Goal: Use online tool/utility: Utilize a website feature to perform a specific function

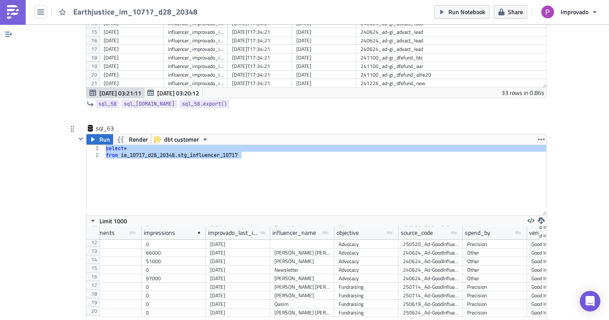
scroll to position [143, 0]
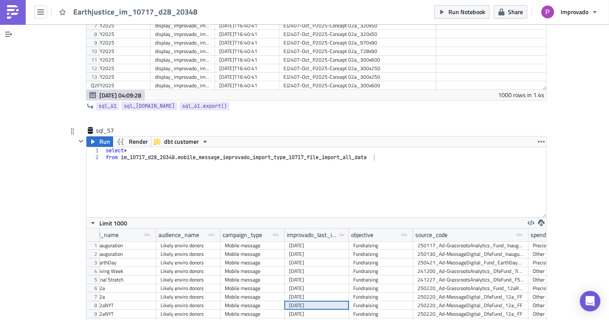
click at [315, 310] on div "[DATE]" at bounding box center [317, 314] width 56 height 9
click at [353, 293] on div "Fundraising" at bounding box center [381, 297] width 56 height 9
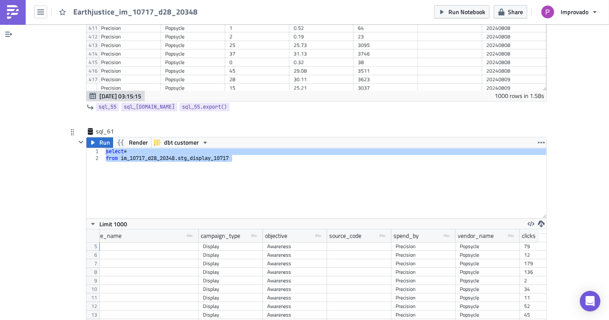
click at [282, 276] on div "Awareness" at bounding box center [295, 280] width 56 height 9
click at [281, 242] on div "Awareness" at bounding box center [295, 246] width 56 height 9
click at [177, 161] on div "select * from im_10717_d28_20348 . stg_display_10717" at bounding box center [325, 183] width 442 height 70
type textarea "from im_10717_d28_20348.stg_display_10717"
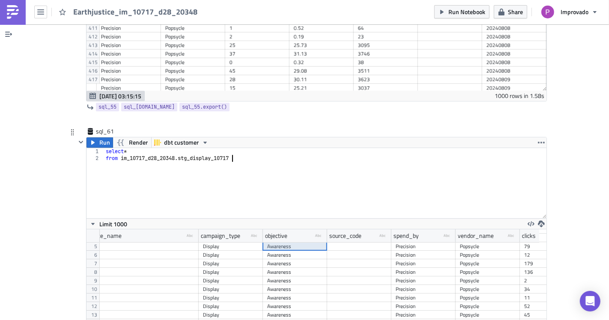
click at [307, 302] on div "Awareness" at bounding box center [295, 306] width 56 height 9
click at [294, 276] on div "Awareness" at bounding box center [295, 280] width 56 height 9
click at [288, 242] on div "Awareness" at bounding box center [295, 246] width 56 height 9
click at [297, 276] on div "Awareness" at bounding box center [295, 280] width 56 height 9
click at [300, 285] on div "Awareness" at bounding box center [295, 289] width 56 height 9
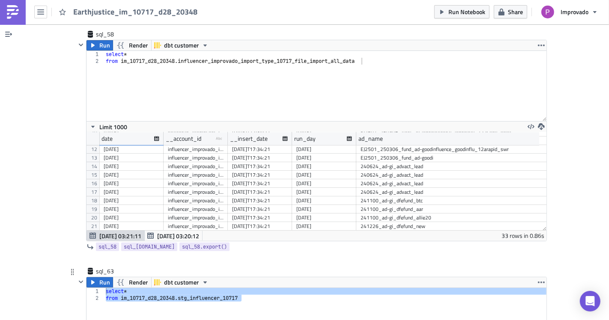
scroll to position [14130, 0]
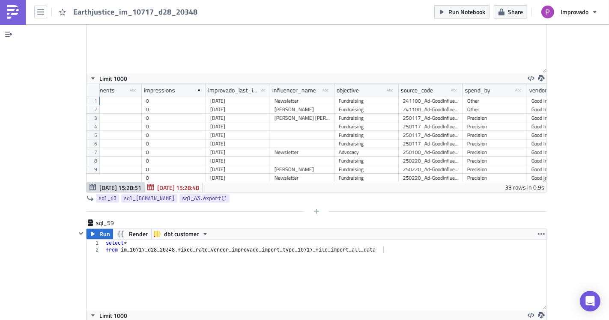
click at [350, 206] on div at bounding box center [311, 211] width 471 height 10
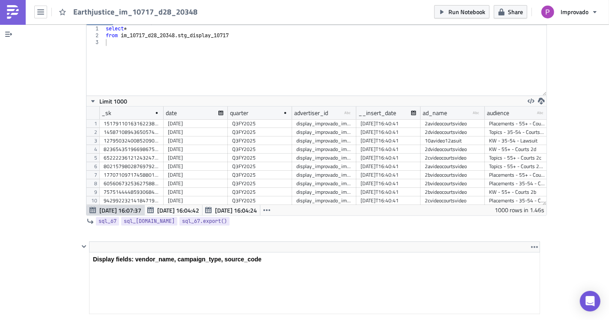
scroll to position [15557, 0]
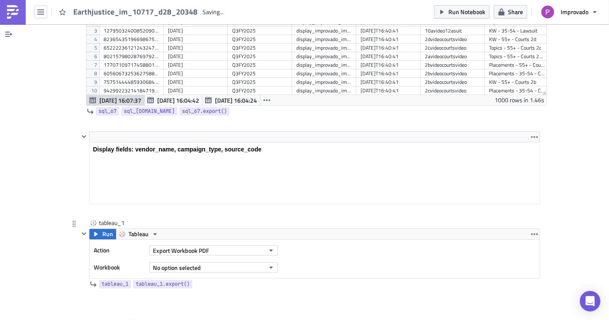
scroll to position [15642, 0]
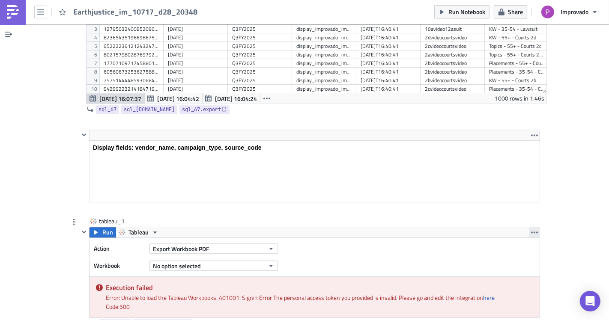
click at [531, 229] on icon "button" at bounding box center [534, 232] width 7 height 7
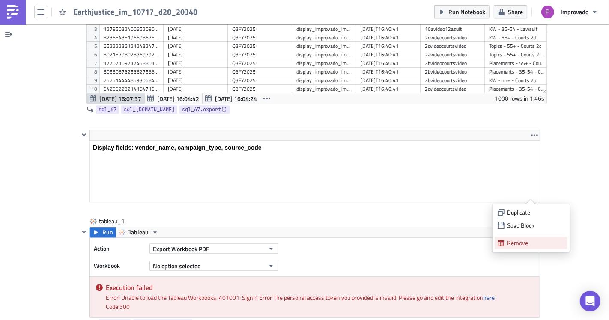
drag, startPoint x: 511, startPoint y: 246, endPoint x: 261, endPoint y: 38, distance: 324.9
click at [511, 246] on div "Remove" at bounding box center [535, 243] width 57 height 9
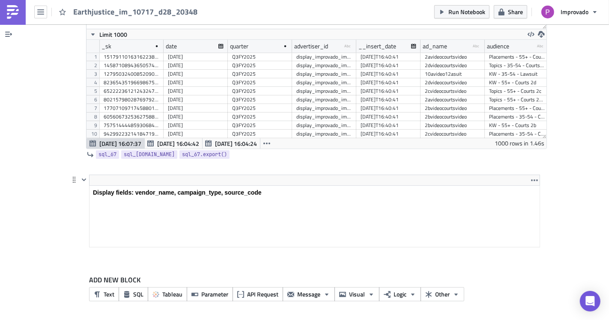
scroll to position [15557, 0]
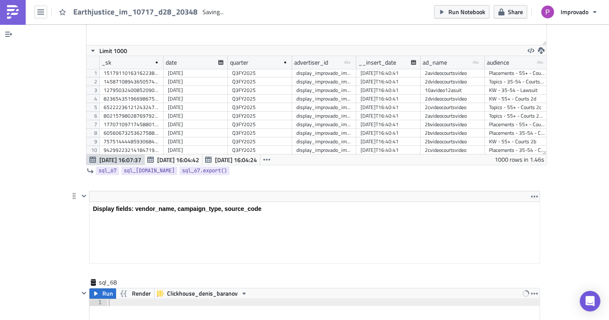
scroll to position [15594, 0]
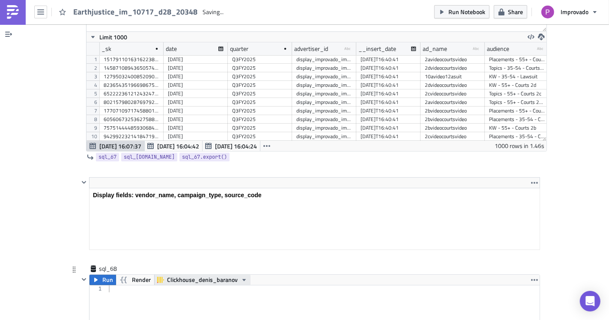
click at [183, 275] on span "Clickhouse_denis_baranov" at bounding box center [202, 280] width 71 height 10
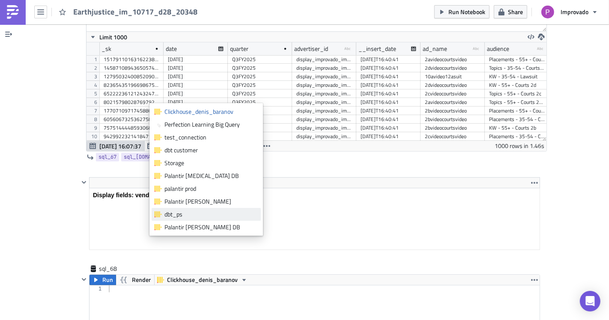
click at [177, 216] on div "dbt_ps" at bounding box center [210, 214] width 93 height 9
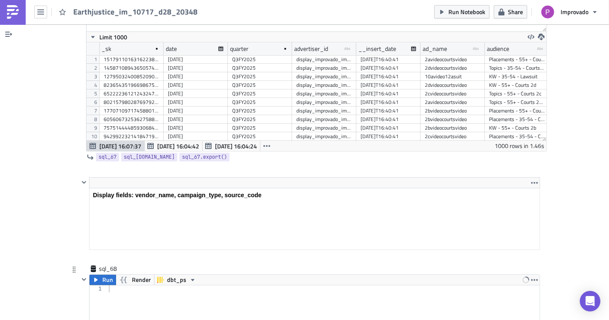
type textarea "select *"
paste textarea "int_redshift_form_submission_report_10717"
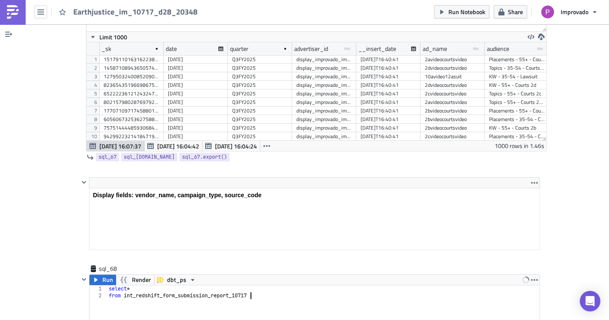
scroll to position [15451, 0]
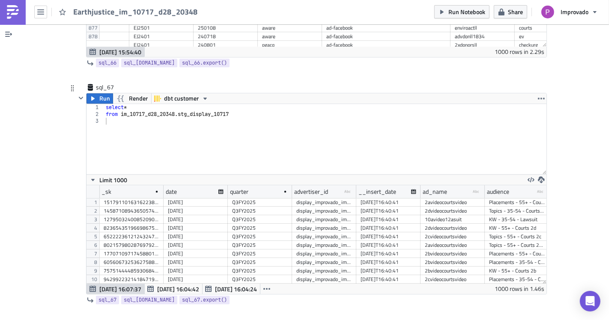
type textarea "from int_redshift_form_submission_report_10717"
click at [158, 104] on div "select * from im_10717_d28_20348 . stg_display_10717" at bounding box center [325, 146] width 443 height 84
drag, startPoint x: 176, startPoint y: 76, endPoint x: 116, endPoint y: 74, distance: 59.5
click at [116, 104] on div "select * from im_10717_d28_20348 . stg_display_10717" at bounding box center [325, 146] width 443 height 84
type textarea "from im_10717_d28_20348.stg_display_10717"
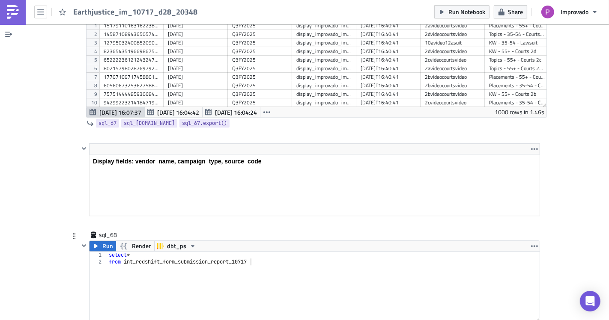
scroll to position [15642, 0]
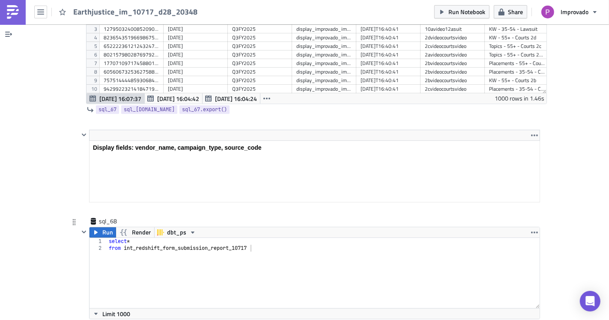
click at [119, 238] on div "select * from int_redshift_form_submission_report_10717" at bounding box center [323, 280] width 433 height 84
click at [122, 238] on div "select * from int_redshift_form_submission_report_10717" at bounding box center [323, 280] width 433 height 84
paste textarea "m_10717_d28_20348.i"
click at [102, 227] on span "Run" at bounding box center [107, 232] width 11 height 10
click at [167, 227] on span "dbt_ps" at bounding box center [176, 232] width 19 height 10
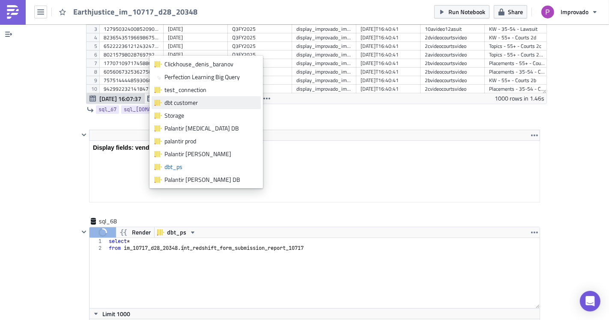
click at [182, 106] on div "dbt customer" at bounding box center [210, 102] width 93 height 9
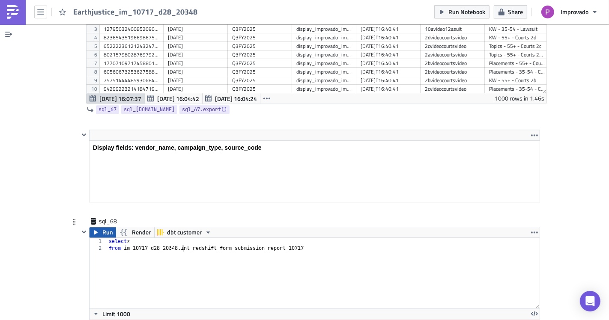
click at [98, 227] on button "Run" at bounding box center [102, 232] width 27 height 10
click at [127, 238] on div "select * from im_10717_d28_20348 . int_redshift_form_submission_report_10717" at bounding box center [323, 280] width 433 height 84
drag, startPoint x: 303, startPoint y: 204, endPoint x: 309, endPoint y: 208, distance: 8.3
click at [303, 238] on div "select form_name , * from im_10717_d28_20348 . int_redshift_form_submission_rep…" at bounding box center [325, 280] width 443 height 84
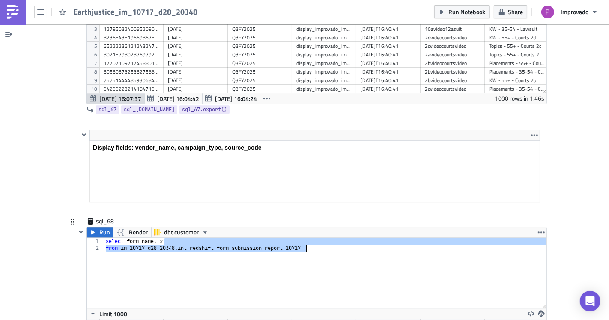
type textarea "from im_10717_d28_[DOMAIN_NAME]_redshift_form_submission_report_10717"
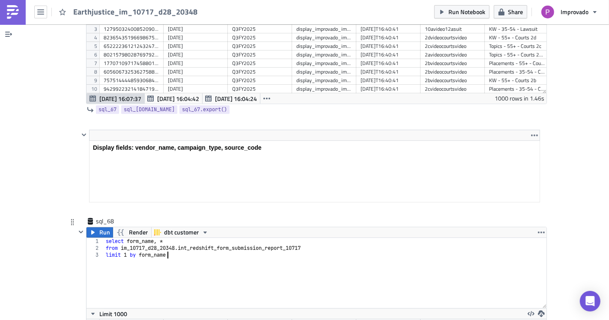
scroll to position [0, 4]
click at [99, 227] on span "Run" at bounding box center [104, 232] width 11 height 10
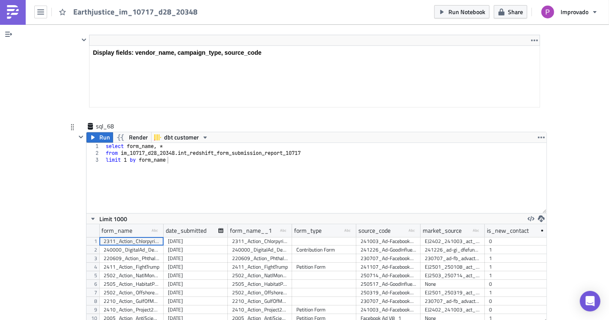
scroll to position [98, 460]
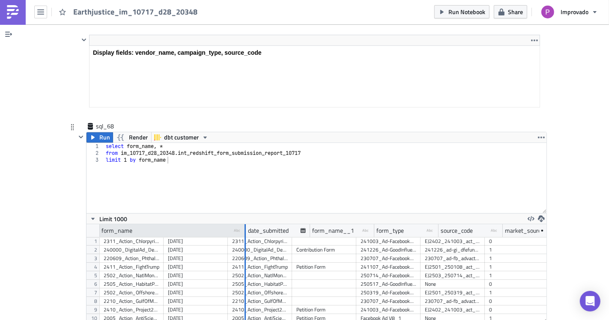
drag, startPoint x: 158, startPoint y: 189, endPoint x: 241, endPoint y: 195, distance: 82.8
click at [244, 224] on div at bounding box center [244, 230] width 1 height 13
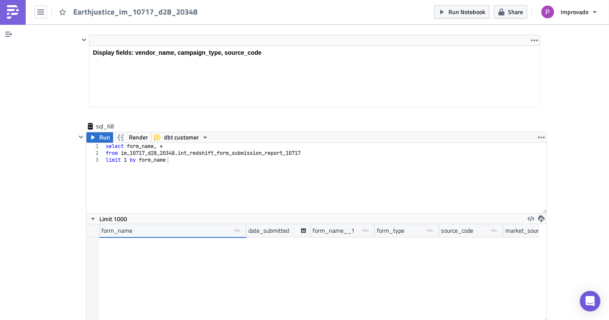
scroll to position [7, 0]
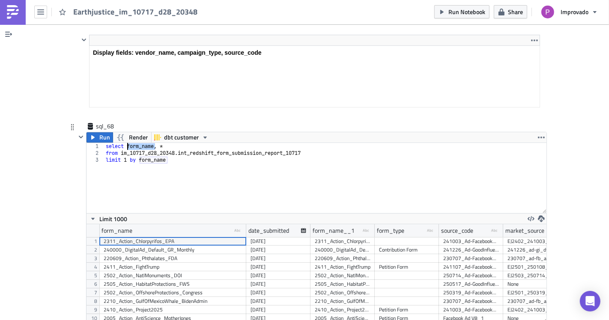
drag, startPoint x: 150, startPoint y: 106, endPoint x: 123, endPoint y: 105, distance: 27.0
click at [123, 143] on div "select form_name , * from im_10717_d28_20348 . int_redshift_form_submission_rep…" at bounding box center [325, 185] width 443 height 84
paste textarea "typ"
drag, startPoint x: 155, startPoint y: 120, endPoint x: 136, endPoint y: 120, distance: 18.8
click at [136, 143] on div "select form_type , * from im_10717_d28_20348 . int_redshift_form_submission_rep…" at bounding box center [325, 185] width 443 height 84
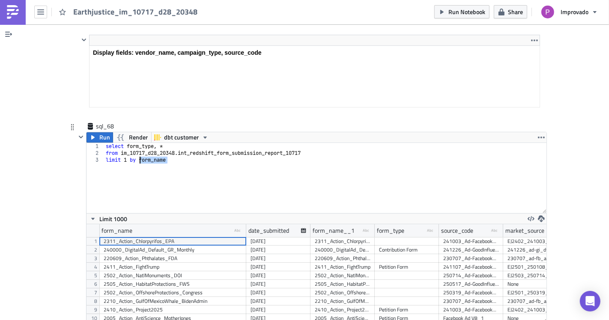
paste textarea "typ"
click at [101, 132] on span "Run" at bounding box center [104, 137] width 11 height 10
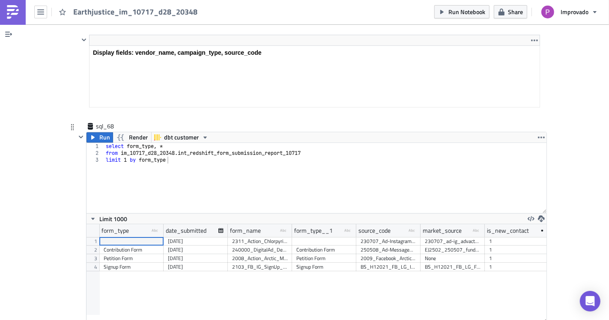
click at [174, 254] on div "[DATE]" at bounding box center [196, 258] width 56 height 9
click at [193, 263] on div "[DATE]" at bounding box center [196, 267] width 56 height 9
click at [195, 254] on div "[DATE]" at bounding box center [196, 258] width 56 height 9
click at [249, 246] on div "240000_DigitalAd_Default_GR_Monthly" at bounding box center [260, 250] width 56 height 9
click at [197, 246] on div "[DATE]" at bounding box center [196, 250] width 56 height 9
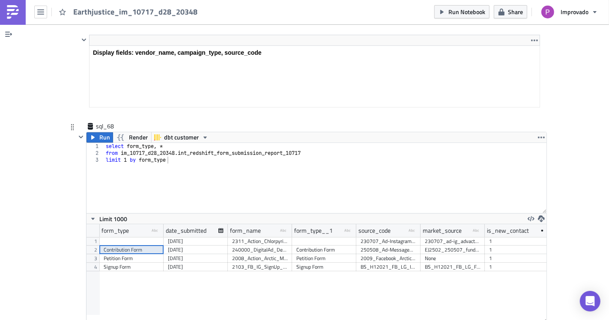
click at [134, 246] on div "Contribution Form" at bounding box center [132, 250] width 56 height 9
click at [245, 252] on div "form_type type-text Created with Sketch. date_submitted form_name type-text Cre…" at bounding box center [316, 273] width 460 height 98
click at [214, 151] on div "select form_type , * from im_10717_d28_20348 . int_redshift_form_submission_rep…" at bounding box center [325, 185] width 443 height 84
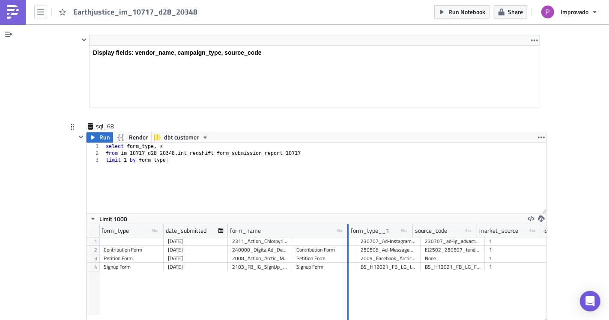
drag, startPoint x: 287, startPoint y: 187, endPoint x: 360, endPoint y: 197, distance: 74.0
click at [348, 224] on div at bounding box center [347, 230] width 1 height 13
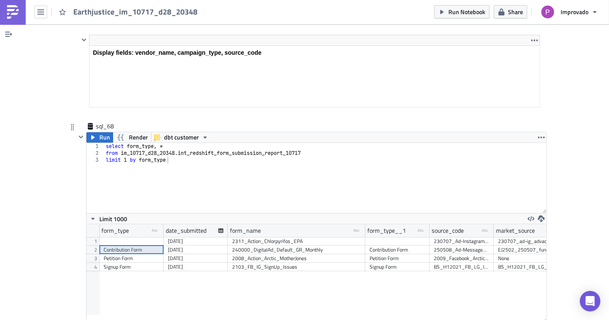
click at [156, 143] on div "select form_type , * from im_10717_d28_20348 . int_redshift_form_submission_rep…" at bounding box center [325, 185] width 443 height 84
drag, startPoint x: 185, startPoint y: 106, endPoint x: 157, endPoint y: 105, distance: 28.3
click at [157, 143] on div "select form_type , form_name from im_10717_d28_20348 . int_redshift_form_submis…" at bounding box center [325, 185] width 443 height 84
click at [175, 143] on div "select form_type , form_name from im_10717_d28_20348 . int_redshift_form_submis…" at bounding box center [325, 185] width 443 height 84
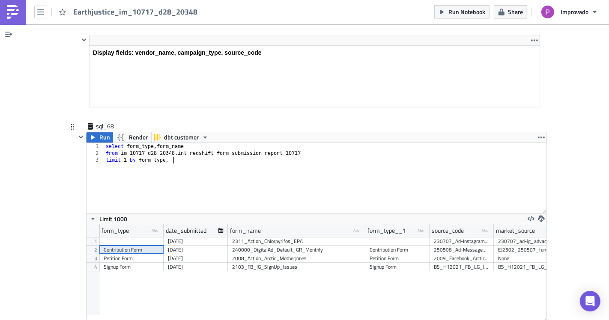
scroll to position [0, 5]
paste textarea "form_name"
click at [135, 254] on div "Petition Form" at bounding box center [132, 258] width 56 height 9
type textarea "from im_10717_d28_[DOMAIN_NAME]_redshift_form_submission_report_10717"
click at [306, 143] on div "select form_type , form_name from im_10717_d28_20348 . int_redshift_form_submis…" at bounding box center [325, 185] width 443 height 84
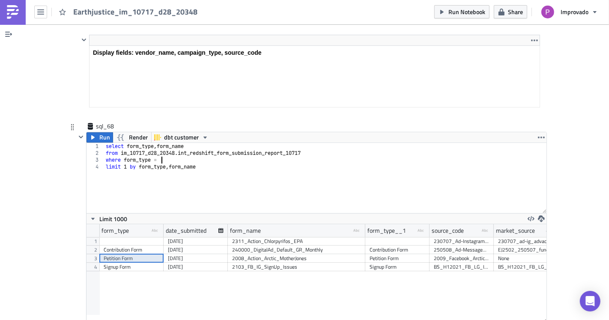
scroll to position [0, 4]
paste textarea "Petition Form'"
click at [102, 132] on span "Run" at bounding box center [104, 137] width 11 height 10
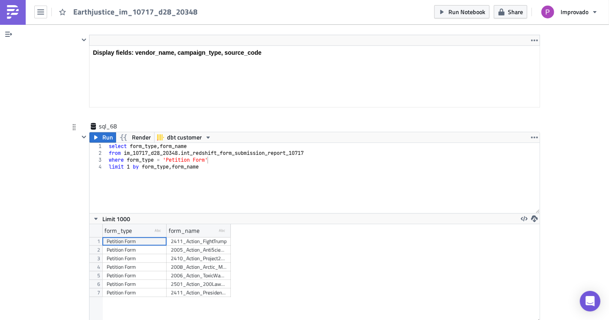
scroll to position [98, 450]
click at [175, 237] on div "2411_Action_FightTrump" at bounding box center [199, 241] width 56 height 9
drag, startPoint x: 226, startPoint y: 188, endPoint x: 286, endPoint y: 197, distance: 60.6
click at [286, 224] on div "form_type type-text Created with Sketch. form_name type-text Created with Sketc…" at bounding box center [314, 273] width 450 height 98
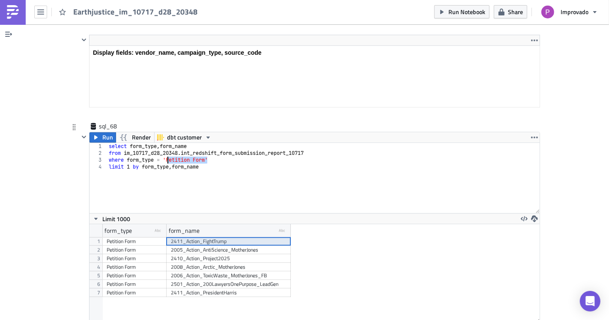
drag, startPoint x: 202, startPoint y: 118, endPoint x: 165, endPoint y: 120, distance: 37.7
click at [165, 143] on div "select form_type , form_name from im_10717_d28_20348 . int_redshift_form_submis…" at bounding box center [323, 185] width 432 height 84
click at [106, 132] on span "Run" at bounding box center [107, 137] width 11 height 10
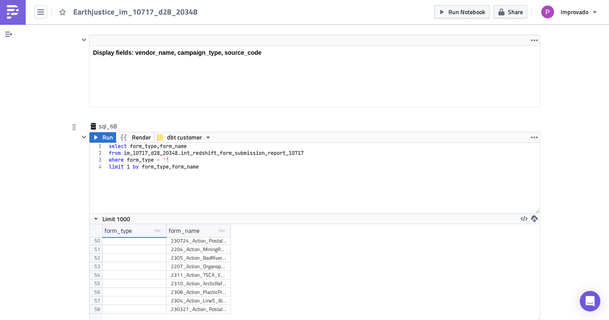
scroll to position [51, 0]
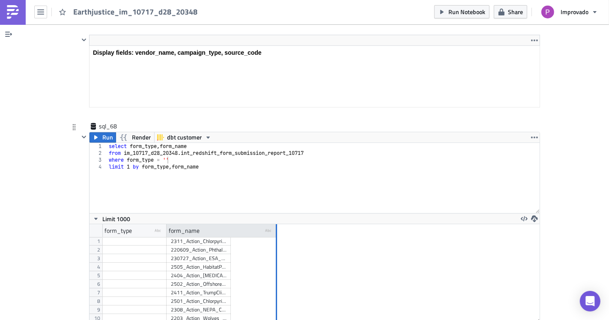
drag, startPoint x: 226, startPoint y: 192, endPoint x: 272, endPoint y: 193, distance: 46.3
click at [276, 224] on div at bounding box center [276, 230] width 1 height 13
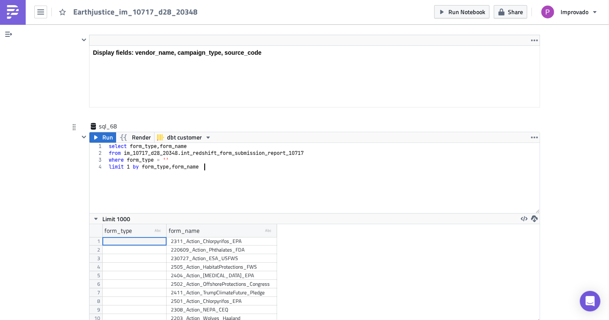
click at [150, 143] on div "select form_type , form_name from im_10717_d28_20348 . int_redshift_form_submis…" at bounding box center [323, 185] width 432 height 84
click at [155, 143] on div "select form_type , form_name from im_10717_d28_20348 . int_redshift_form_submis…" at bounding box center [323, 185] width 432 height 84
click at [149, 143] on div "select form_type , form_name from im_10717_d28_20348 . int_redshift_form_submis…" at bounding box center [323, 185] width 432 height 84
drag, startPoint x: 201, startPoint y: 126, endPoint x: 166, endPoint y: 128, distance: 35.2
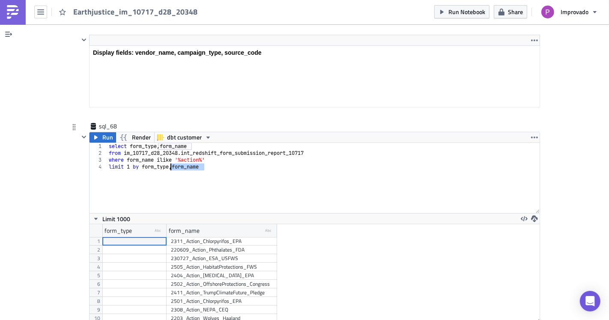
click at [166, 143] on div "select form_type , form_name from im_10717_d28_20348 . int_redshift_form_submis…" at bounding box center [323, 185] width 432 height 84
click at [103, 132] on span "Run" at bounding box center [107, 137] width 11 height 10
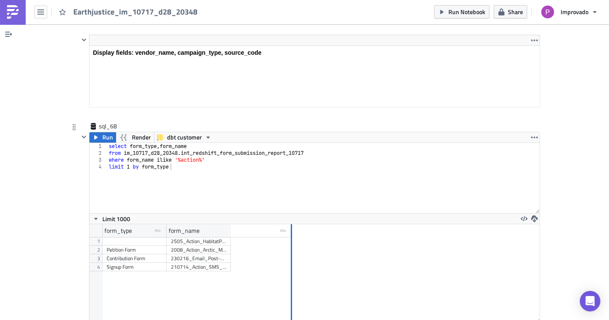
drag, startPoint x: 226, startPoint y: 188, endPoint x: 299, endPoint y: 199, distance: 74.0
click at [300, 224] on div "form_type type-text Created with Sketch. form_name type-text Created with Sketc…" at bounding box center [314, 273] width 450 height 98
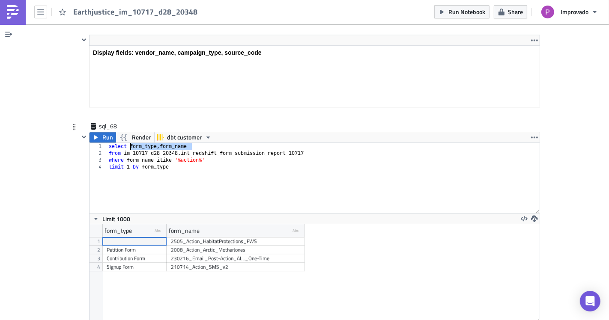
drag, startPoint x: 190, startPoint y: 104, endPoint x: 127, endPoint y: 106, distance: 63.4
click at [127, 143] on div "select form_type , form_name from im_10717_d28_20348 . int_redshift_form_submis…" at bounding box center [323, 185] width 432 height 84
drag, startPoint x: 158, startPoint y: 127, endPoint x: 139, endPoint y: 127, distance: 19.3
click at [139, 143] on div "select form_type , form_name from im_10717_d28_20348 . int_redshift_form_submis…" at bounding box center [323, 185] width 432 height 84
paste textarea ", form_name"
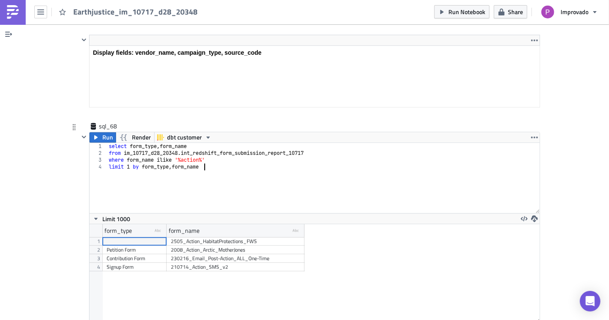
click at [150, 143] on div "select form_type , form_name from im_10717_d28_20348 . int_redshift_form_submis…" at bounding box center [323, 185] width 432 height 84
type textarea "where form_name not ilike '%action%'"
click at [219, 143] on div "select form_type , form_name from im_10717_d28_20348 . int_redshift_form_submis…" at bounding box center [323, 185] width 432 height 84
click at [97, 132] on button "Run" at bounding box center [102, 137] width 27 height 10
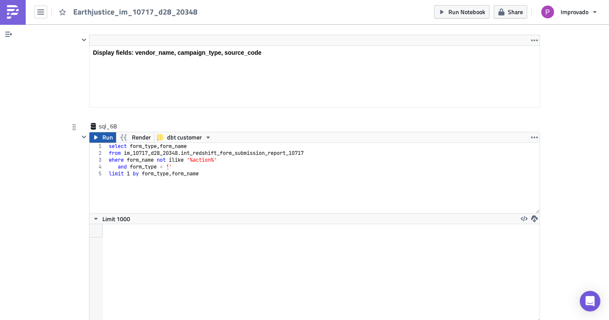
scroll to position [98, 450]
click at [160, 143] on div "select form_type , form_name from im_10717_d28_20348 . int_redshift_form_submis…" at bounding box center [323, 185] width 432 height 84
click at [172, 154] on div "select form_type , form_name from im_10717_d28_20348 . int_redshift_form_submis…" at bounding box center [323, 185] width 432 height 84
click at [197, 155] on div "select form_type , form_name from im_10717_d28_20348 . int_redshift_form_submis…" at bounding box center [323, 185] width 432 height 84
click at [203, 143] on div "select form_type , form_name from im_10717_d28_20348 . int_redshift_form_submis…" at bounding box center [323, 185] width 432 height 84
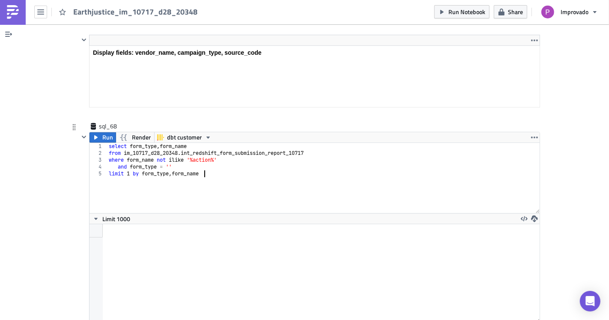
click at [238, 143] on div "select form_type , form_name from im_10717_d28_20348 . int_redshift_form_submis…" at bounding box center [323, 185] width 432 height 84
drag, startPoint x: 193, startPoint y: 103, endPoint x: 127, endPoint y: 104, distance: 65.9
click at [127, 143] on div "select form_type , form_name from im_10717_d28_20348 . int_redshift_form_submis…" at bounding box center [323, 185] width 432 height 84
click at [198, 143] on div "select form_type , form_name from im_10717_d28_20348 . int_redshift_form_submis…" at bounding box center [323, 185] width 432 height 84
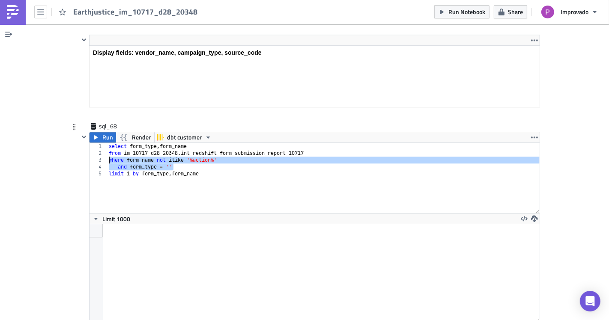
drag, startPoint x: 186, startPoint y: 125, endPoint x: 105, endPoint y: 116, distance: 80.9
click at [107, 143] on div "select form_type , form_name from im_10717_d28_20348 . int_redshift_form_submis…" at bounding box center [323, 185] width 432 height 84
type textarea "where form_name not ilike '%action%' and form_type = ''"
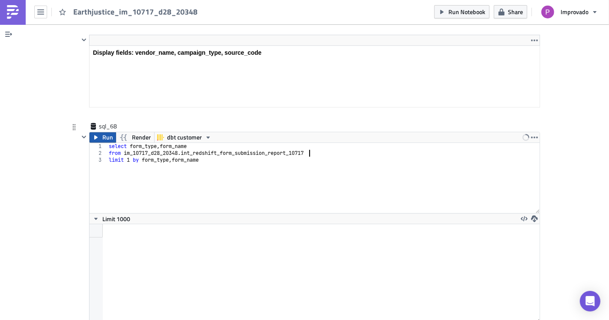
click at [95, 134] on icon "button" at bounding box center [95, 137] width 7 height 7
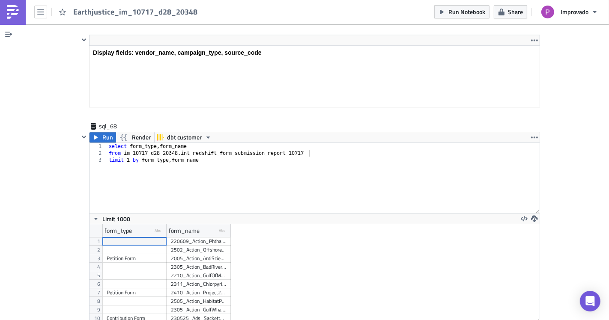
scroll to position [98, 450]
click at [212, 154] on div "select form_type , form_name from im_10717_d28_20348 . int_redshift_form_submis…" at bounding box center [323, 185] width 432 height 84
drag, startPoint x: 202, startPoint y: 119, endPoint x: 171, endPoint y: 119, distance: 31.2
click at [171, 143] on div "select form_type , form_name from im_10717_d28_20348 . int_redshift_form_submis…" at bounding box center [323, 185] width 432 height 84
click at [103, 132] on span "Run" at bounding box center [107, 137] width 11 height 10
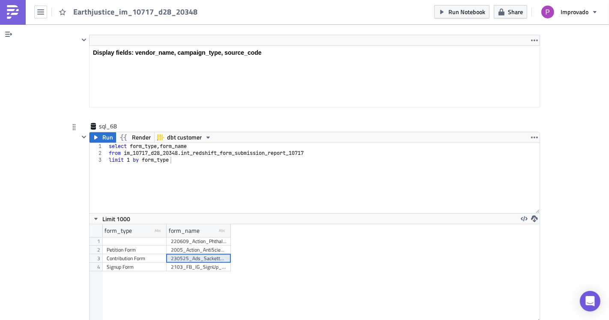
click at [227, 224] on div "form_type type-text Created with Sketch. form_name type-text Created with Sketc…" at bounding box center [314, 273] width 450 height 98
click at [245, 228] on div "form_type type-text Created with Sketch. form_name type-text Created with Sketc…" at bounding box center [314, 273] width 450 height 98
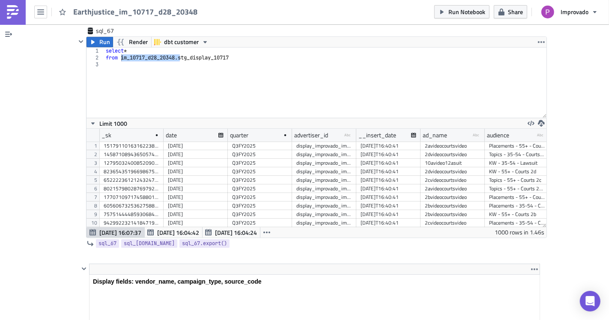
scroll to position [15698, 0]
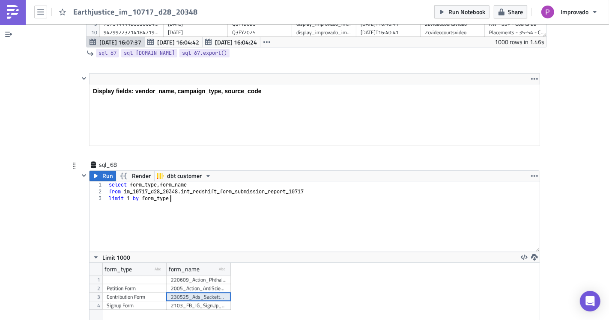
click at [338, 181] on div "select form_type , form_name from im_10717_d28_20348 . int_redshift_form_submis…" at bounding box center [323, 223] width 432 height 84
click at [187, 181] on div "select form_type , form_name from im_10717_d28_20348 . int_redshift_form_submis…" at bounding box center [323, 223] width 432 height 84
drag, startPoint x: 190, startPoint y: 144, endPoint x: 176, endPoint y: 145, distance: 13.7
click at [176, 181] on div "select form_type , form_name from im_10717_d28_20348 . int_redshift_form_submis…" at bounding box center [323, 223] width 432 height 84
click at [198, 181] on div "select form_type , form_name from im_10717_d28_20348 . int_redshift_form_submis…" at bounding box center [323, 223] width 432 height 84
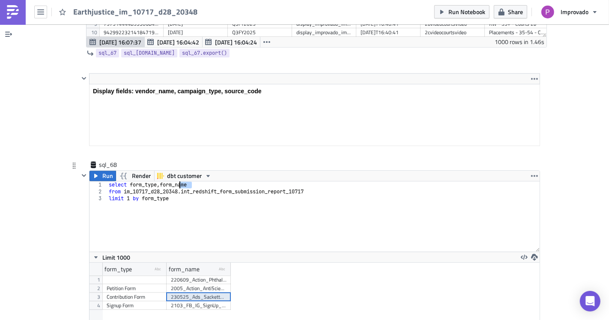
type textarea "limit 1 by form_type"
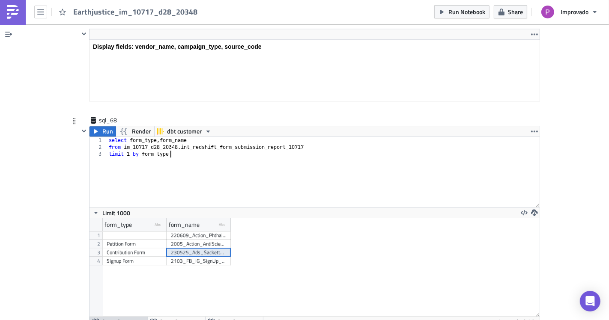
scroll to position [15793, 0]
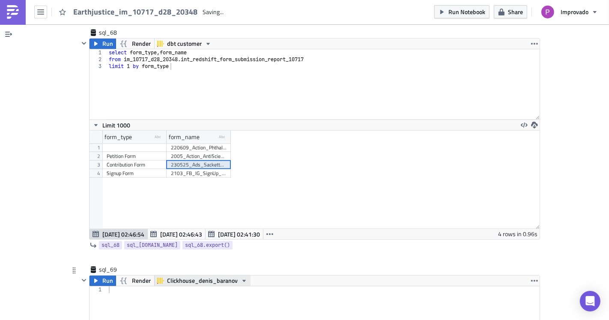
click at [181, 276] on span "Clickhouse_denis_baranov" at bounding box center [202, 281] width 71 height 10
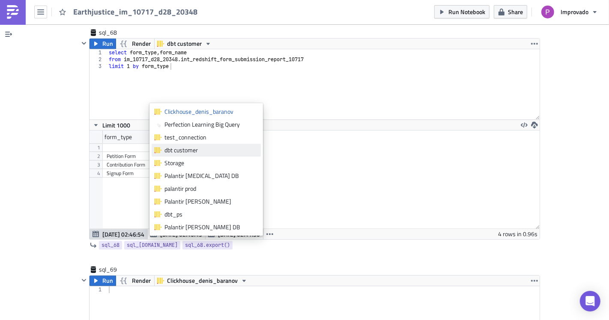
click at [182, 152] on div "dbt customer" at bounding box center [210, 150] width 93 height 9
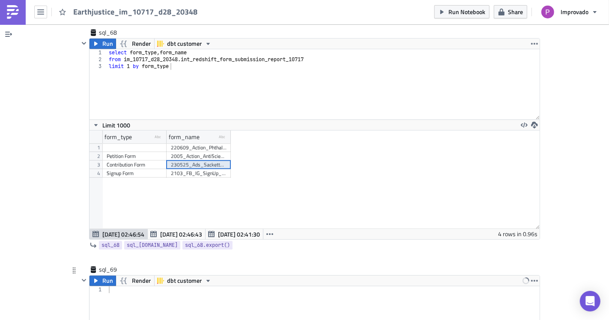
paste textarea "int_blend_basic_performance_10717"
type textarea "int_blend_basic_performance_10717"
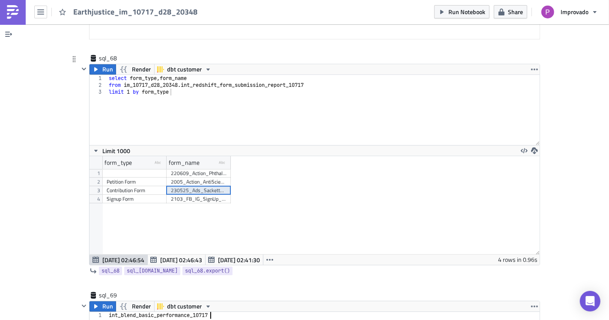
scroll to position [15783, 0]
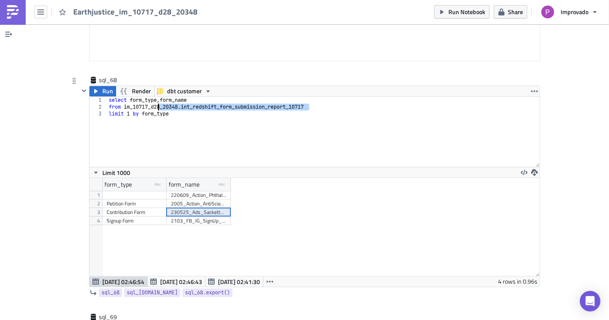
drag, startPoint x: 309, startPoint y: 68, endPoint x: 116, endPoint y: 62, distance: 192.3
click at [118, 97] on div "select form_type , form_name from im_10717_d28_20348 . int_redshift_form_submis…" at bounding box center [323, 139] width 432 height 84
type textarea "select form_type, form_name from im_10717_d28_[DOMAIN_NAME]_redshift_form_submi…"
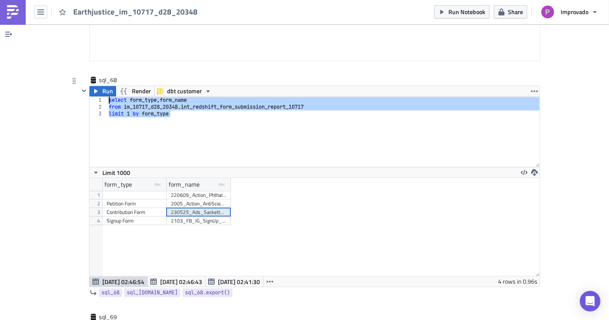
drag, startPoint x: 179, startPoint y: 76, endPoint x: 104, endPoint y: 57, distance: 78.2
click at [107, 97] on div "select form_type , form_name from im_10717_d28_20348 . int_redshift_form_submis…" at bounding box center [323, 139] width 432 height 84
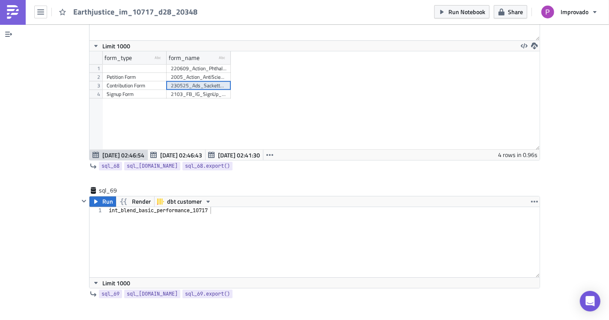
scroll to position [15921, 0]
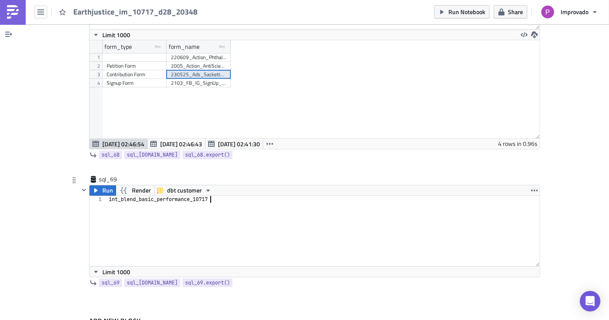
click at [268, 196] on div "int_blend_basic_performance_10717" at bounding box center [323, 238] width 433 height 84
paste textarea "limit 1 by form_type"
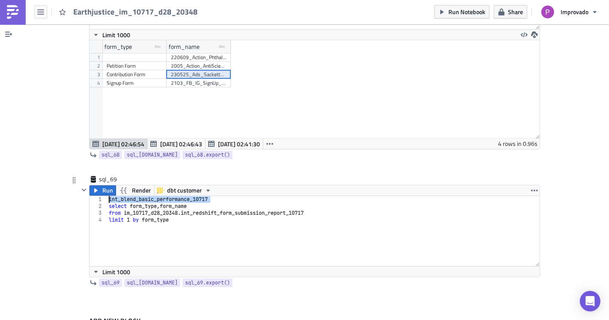
drag, startPoint x: 208, startPoint y: 158, endPoint x: 96, endPoint y: 157, distance: 111.3
click at [96, 196] on div "limit 1 by form_type 1 2 3 4 int_blend_basic_performance_10717 select form_type…" at bounding box center [314, 231] width 450 height 70
type textarea "int_blend_basic_performance_10717"
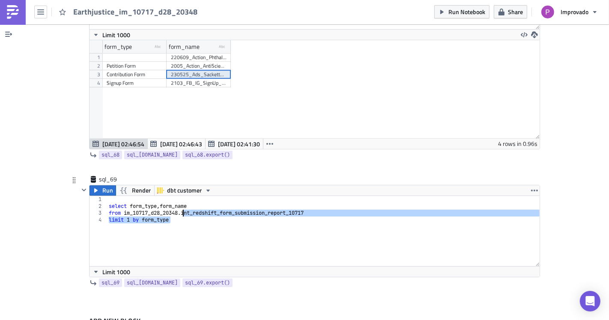
drag, startPoint x: 319, startPoint y: 176, endPoint x: 179, endPoint y: 173, distance: 140.0
click at [179, 196] on div "select form_type , form_name from im_10717_d28_20348 . int_redshift_form_submis…" at bounding box center [323, 238] width 433 height 84
paste textarea "blend_basic_performance_10717"
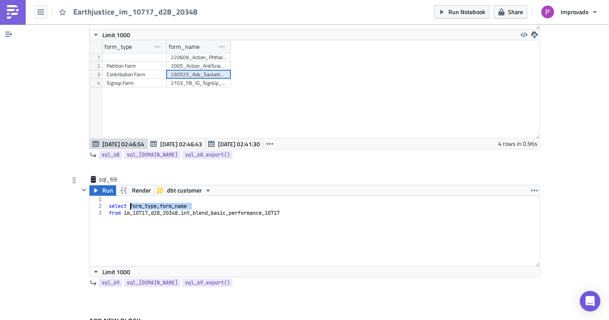
drag, startPoint x: 188, startPoint y: 163, endPoint x: 127, endPoint y: 165, distance: 61.2
click at [127, 196] on div "select form_type , form_name from im_10717_d28_20348 . int_blend_basic_performa…" at bounding box center [323, 238] width 433 height 84
click at [286, 196] on div "select objective from im_10717_d28_20348 . int_blend_basic_performance_10717" at bounding box center [323, 238] width 433 height 84
type textarea "from im_10717_d28_[DOMAIN_NAME]_blend_basic_performance_10717"
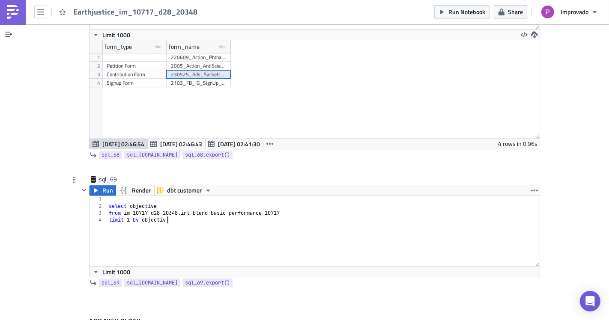
scroll to position [0, 4]
type textarea "limit 1 by objective"
click at [103, 185] on span "Run" at bounding box center [107, 190] width 11 height 10
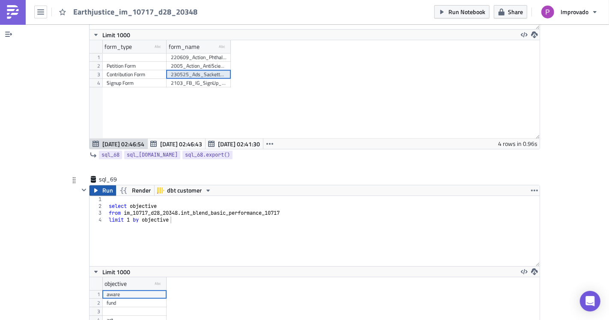
scroll to position [98, 450]
click at [227, 282] on div "objective type-text Created with Sketch. 1 2 3 4 5 aware fund act pgacq" at bounding box center [314, 326] width 450 height 98
click at [155, 307] on div at bounding box center [134, 311] width 64 height 9
click at [153, 290] on div "aware" at bounding box center [135, 294] width 56 height 9
click at [157, 316] on div "act" at bounding box center [135, 320] width 56 height 9
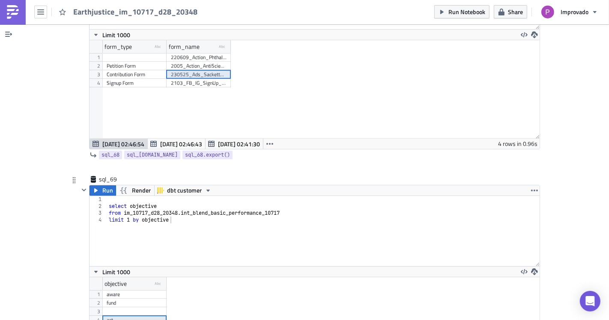
click at [152, 290] on div "aware" at bounding box center [135, 294] width 56 height 9
click at [152, 307] on div at bounding box center [134, 311] width 64 height 9
click at [152, 316] on div "act" at bounding box center [135, 320] width 56 height 9
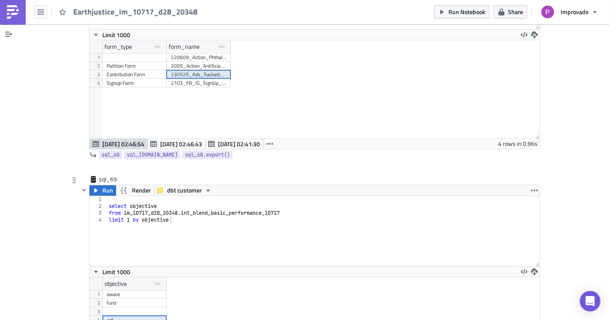
click at [152, 307] on div at bounding box center [134, 311] width 64 height 9
click at [149, 290] on div "aware" at bounding box center [135, 294] width 56 height 9
click at [149, 307] on div at bounding box center [134, 311] width 64 height 9
drag, startPoint x: 149, startPoint y: 277, endPoint x: 150, endPoint y: 284, distance: 7.3
click at [150, 316] on div "act" at bounding box center [135, 320] width 56 height 9
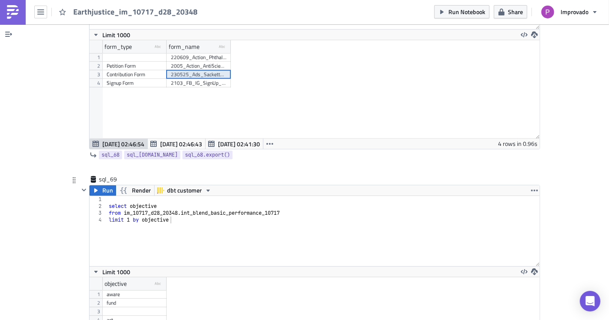
click at [148, 316] on div "act" at bounding box center [135, 320] width 56 height 9
click at [146, 299] on div "fund" at bounding box center [135, 303] width 56 height 9
click at [143, 290] on div "aware" at bounding box center [135, 294] width 56 height 9
click at [144, 307] on div at bounding box center [134, 311] width 64 height 9
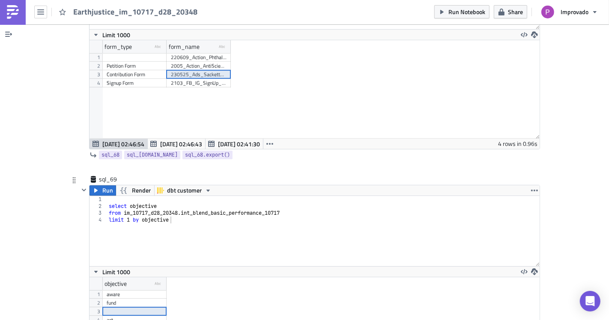
click at [143, 307] on div at bounding box center [134, 311] width 64 height 9
click at [142, 290] on div "aware" at bounding box center [135, 294] width 56 height 9
click at [142, 307] on div at bounding box center [134, 311] width 64 height 9
click at [143, 316] on div "act" at bounding box center [135, 320] width 56 height 9
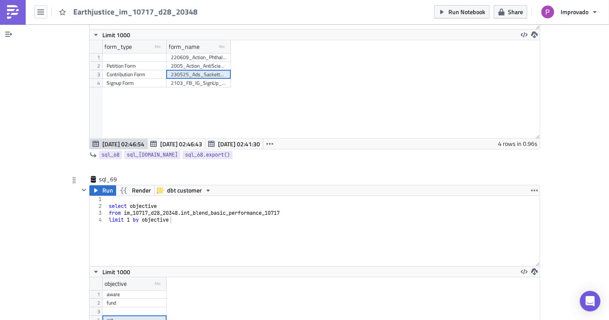
click at [141, 299] on div "fund" at bounding box center [135, 303] width 56 height 9
click at [140, 299] on div "fund" at bounding box center [135, 303] width 56 height 9
click at [140, 307] on div at bounding box center [134, 311] width 64 height 9
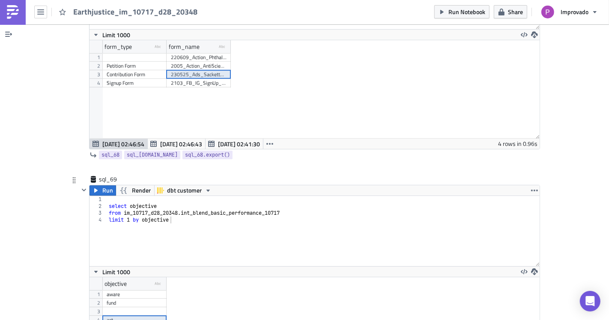
click at [140, 316] on div "act" at bounding box center [135, 320] width 56 height 9
click at [139, 307] on div at bounding box center [134, 311] width 64 height 9
click at [138, 299] on div "fund" at bounding box center [135, 303] width 56 height 9
click at [137, 290] on div "aware" at bounding box center [135, 294] width 56 height 9
click at [139, 307] on div at bounding box center [134, 311] width 64 height 9
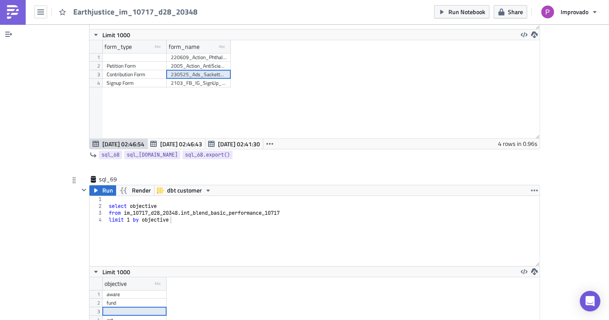
click at [138, 307] on div at bounding box center [134, 311] width 64 height 9
click at [138, 299] on div "fund" at bounding box center [135, 303] width 56 height 9
click at [137, 299] on div "fund" at bounding box center [135, 303] width 56 height 9
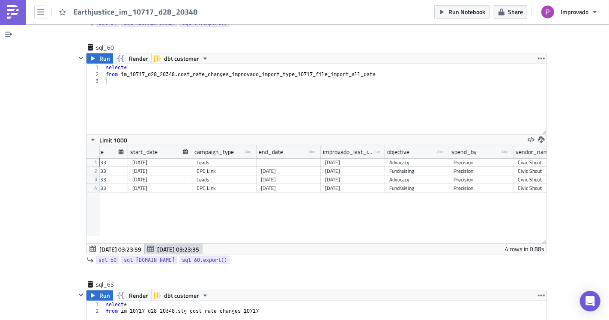
scroll to position [14779, 0]
click at [413, 167] on div "Fundraising" at bounding box center [417, 171] width 56 height 9
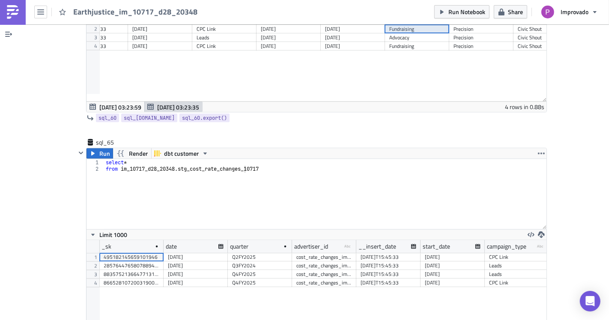
scroll to position [14732, 0]
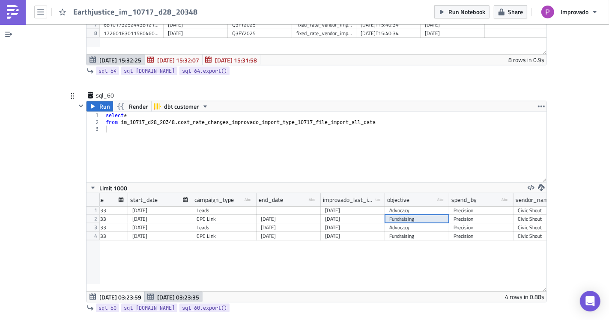
click at [402, 206] on div "Advocacy" at bounding box center [417, 210] width 56 height 9
